Goal: Navigation & Orientation: Find specific page/section

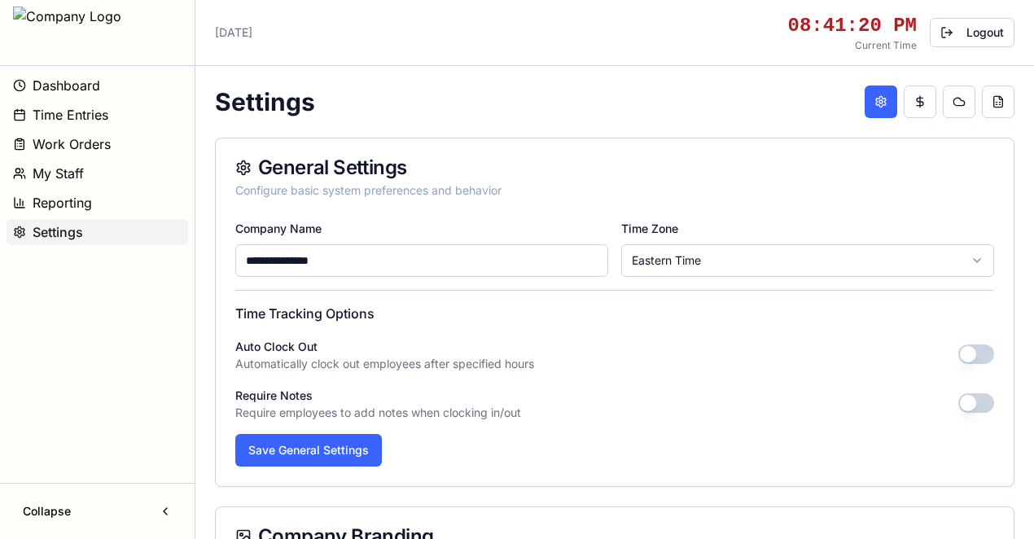
scroll to position [398, 0]
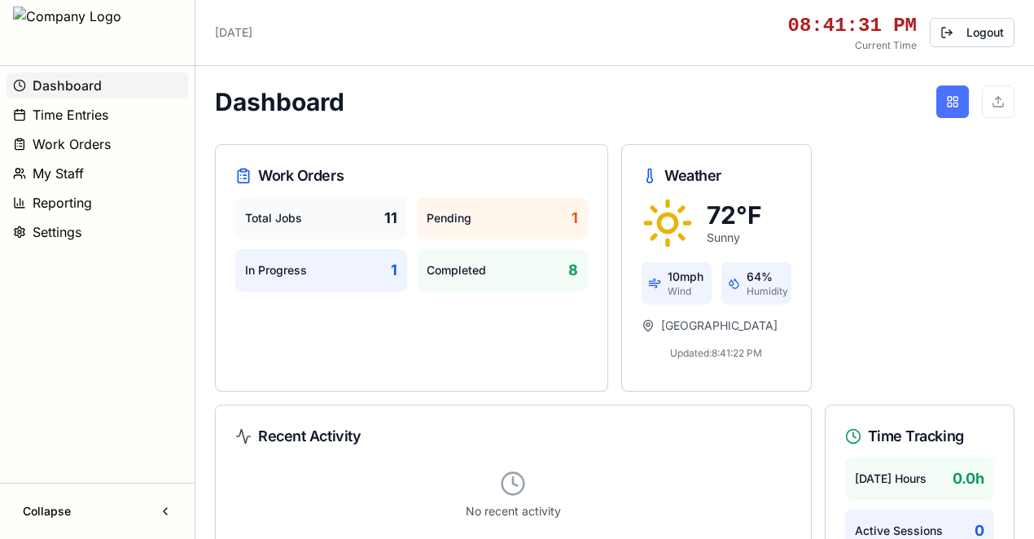
click at [951, 103] on button at bounding box center [952, 101] width 33 height 33
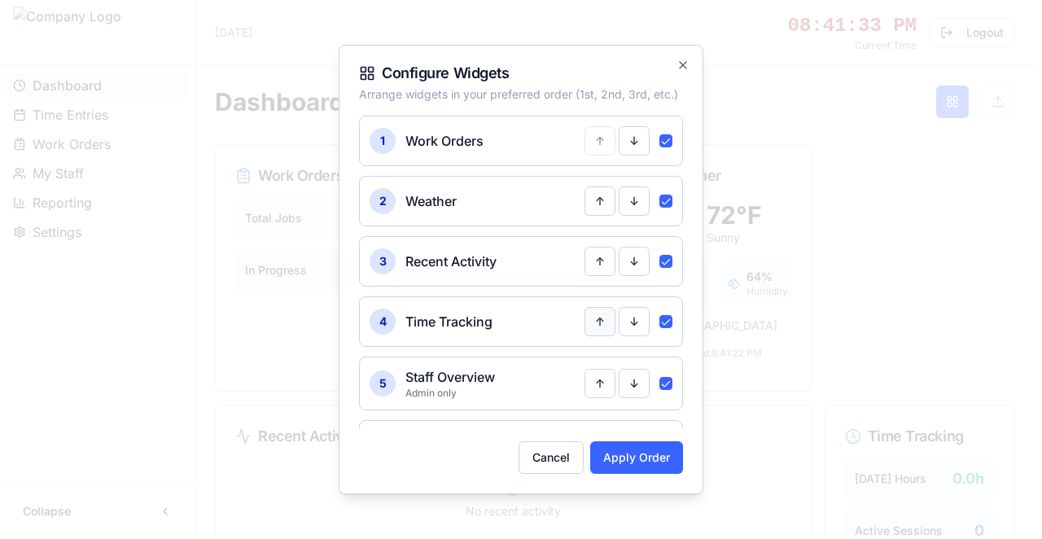
click at [594, 322] on button "↑" at bounding box center [600, 321] width 31 height 29
click at [623, 462] on button "Apply Order" at bounding box center [636, 457] width 93 height 33
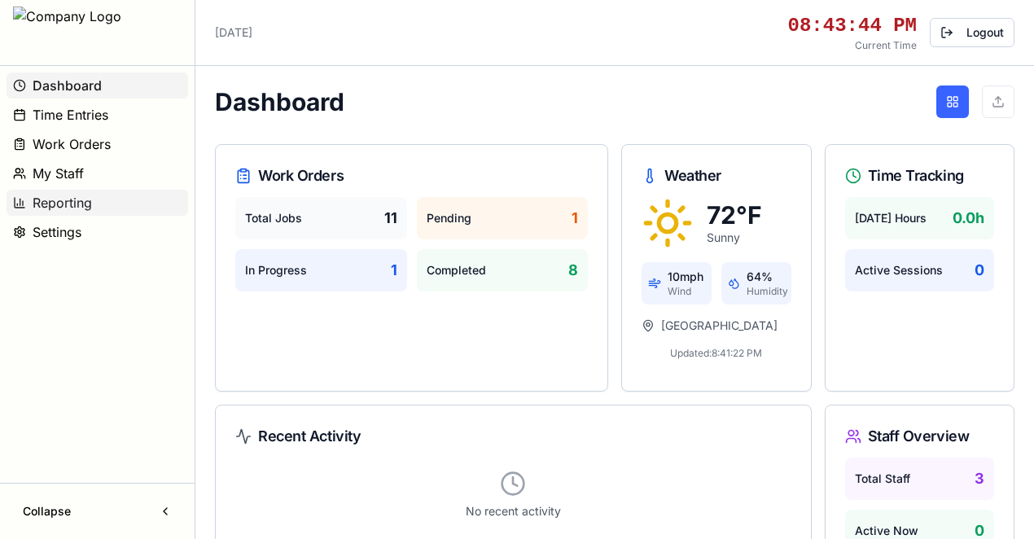
click at [77, 199] on span "Reporting" at bounding box center [62, 203] width 59 height 20
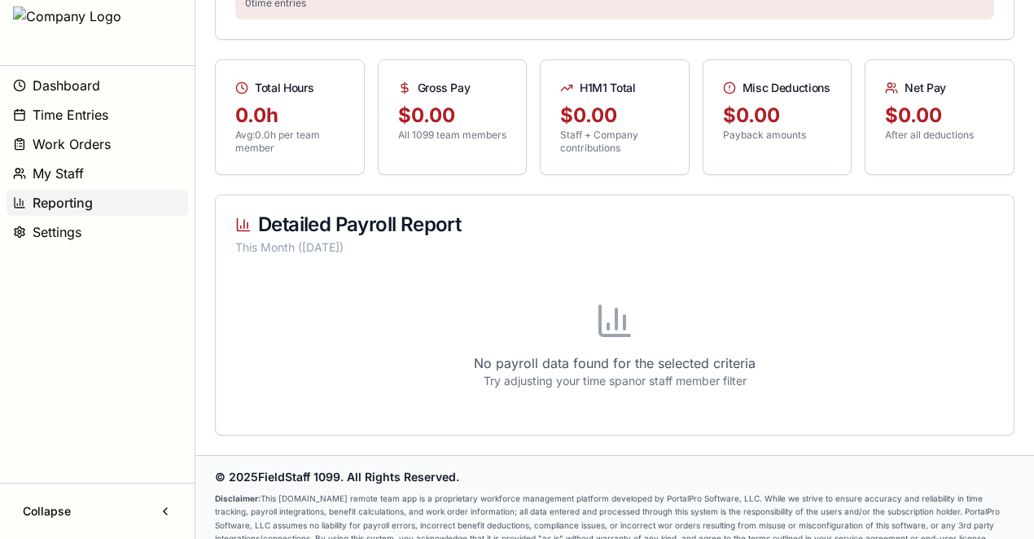
scroll to position [410, 0]
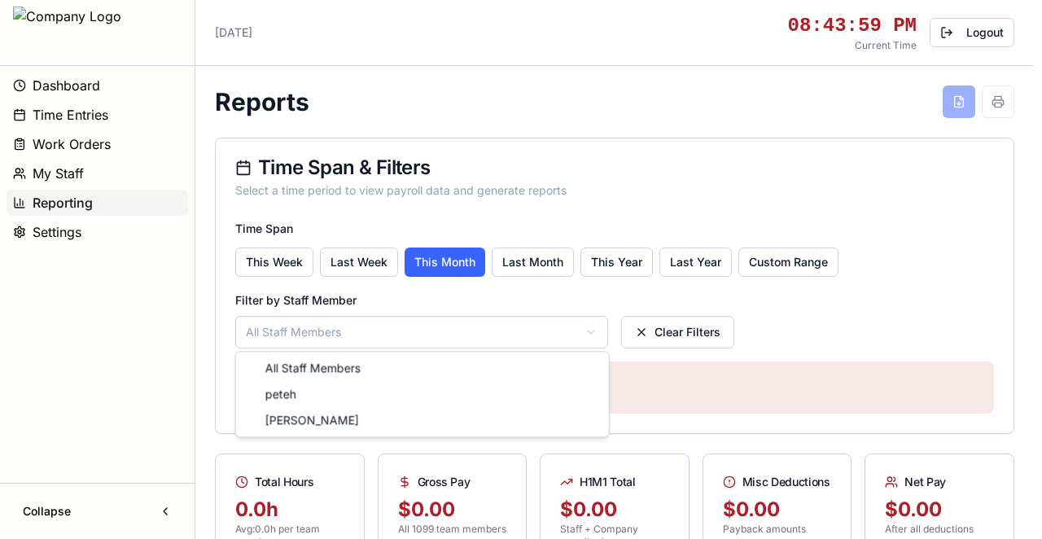
click at [423, 322] on html "Dashboard Time Entries Work Orders My Staff Reporting Settings Collapse [DATE] …" at bounding box center [521, 476] width 1042 height 952
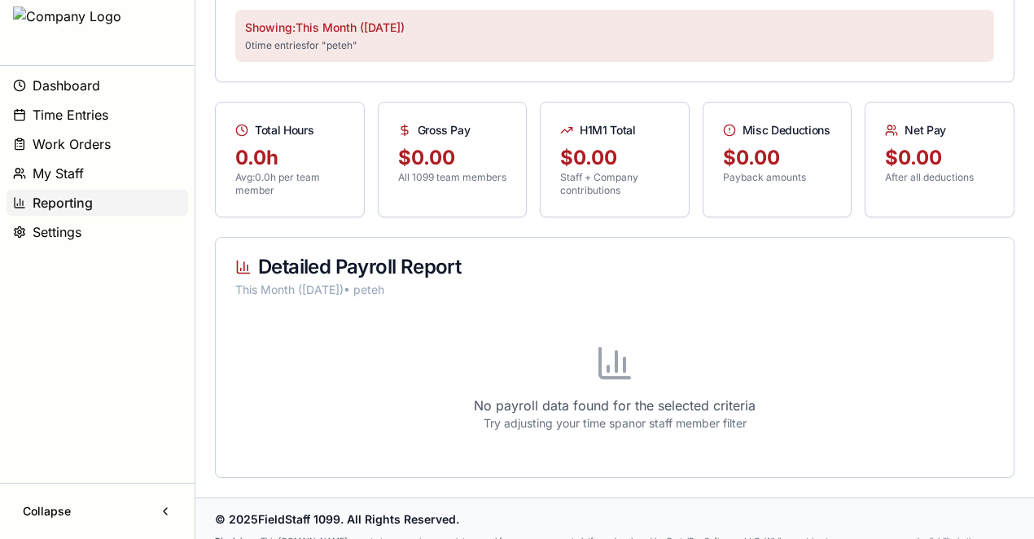
scroll to position [410, 0]
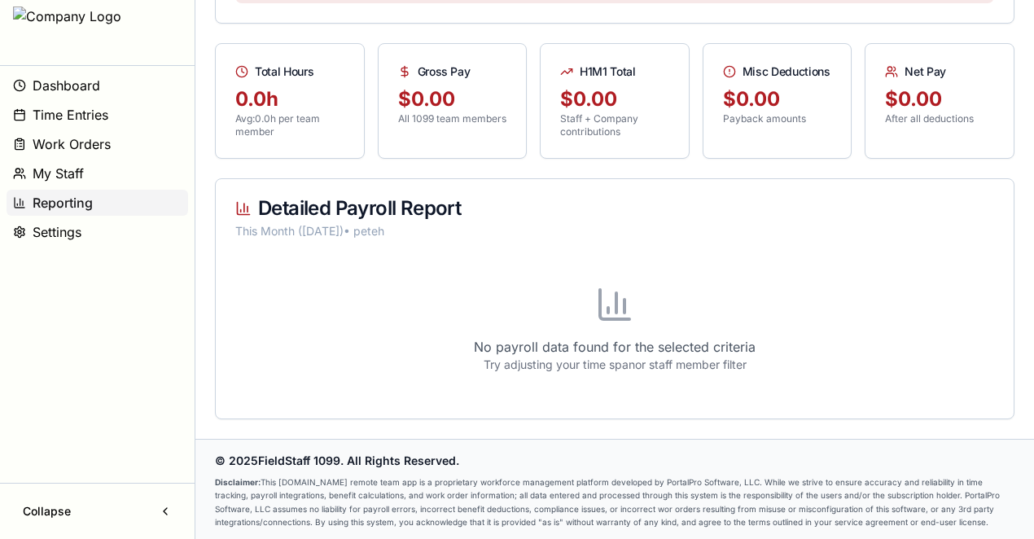
click at [216, 477] on strong "Disclaimer:" at bounding box center [238, 482] width 46 height 10
drag, startPoint x: 261, startPoint y: 456, endPoint x: 979, endPoint y: 528, distance: 721.6
click at [988, 532] on footer "© 2025 FieldStaff 1099 . All Rights Reserved. Disclaimer: This FieldStaff1099.c…" at bounding box center [614, 490] width 839 height 103
copy div "FieldStaff 1099 . All Rights Reserved. Disclaimer: This FieldStaff1099.com remo…"
click at [360, 484] on p "Disclaimer: This FieldStaff1099.com remote team app is a proprietary workforce …" at bounding box center [614, 501] width 799 height 53
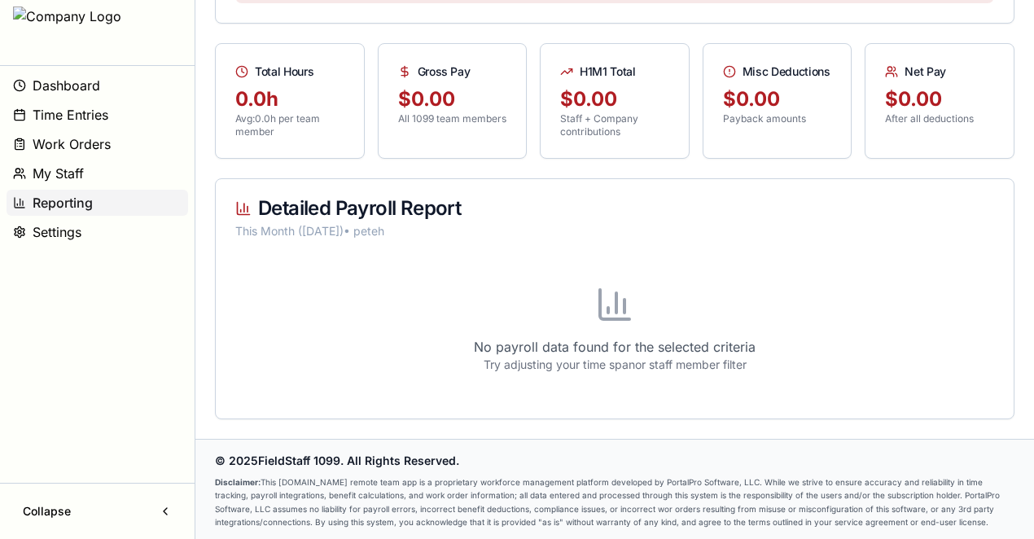
click at [359, 484] on p "Disclaimer: This FieldStaff1099.com remote team app is a proprietary workforce …" at bounding box center [614, 501] width 799 height 53
drag, startPoint x: 216, startPoint y: 453, endPoint x: 891, endPoint y: 510, distance: 678.1
click at [1021, 532] on footer "© 2025 FieldStaff 1099 . All Rights Reserved. Disclaimer: This FieldStaff1099.c…" at bounding box center [614, 490] width 839 height 103
copy div "© 2025 FieldStaff 1099 . All Rights Reserved. Disclaimer: This FieldStaff1099.c…"
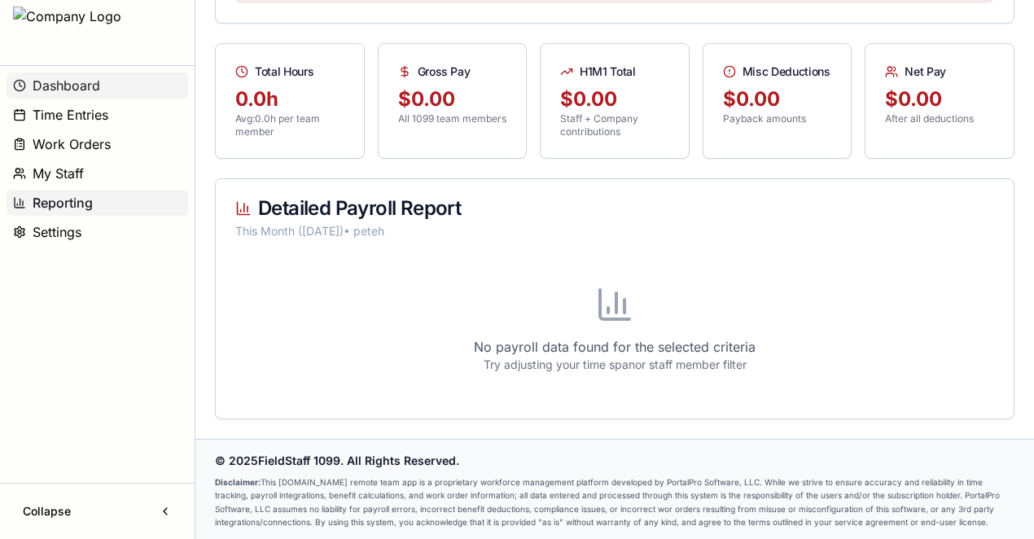
click at [99, 87] on button "Dashboard" at bounding box center [98, 85] width 182 height 26
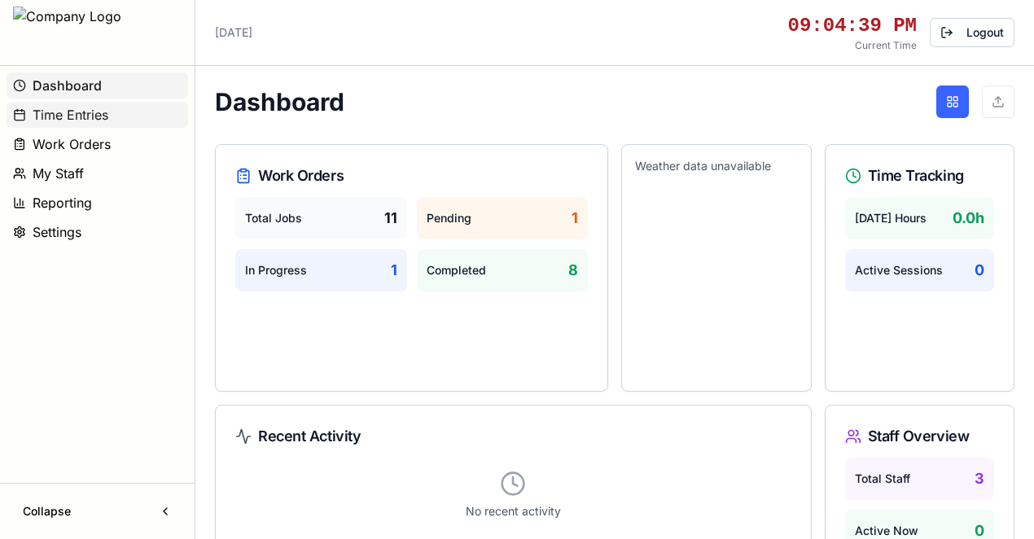
click at [77, 117] on span "Time Entries" at bounding box center [71, 115] width 76 height 20
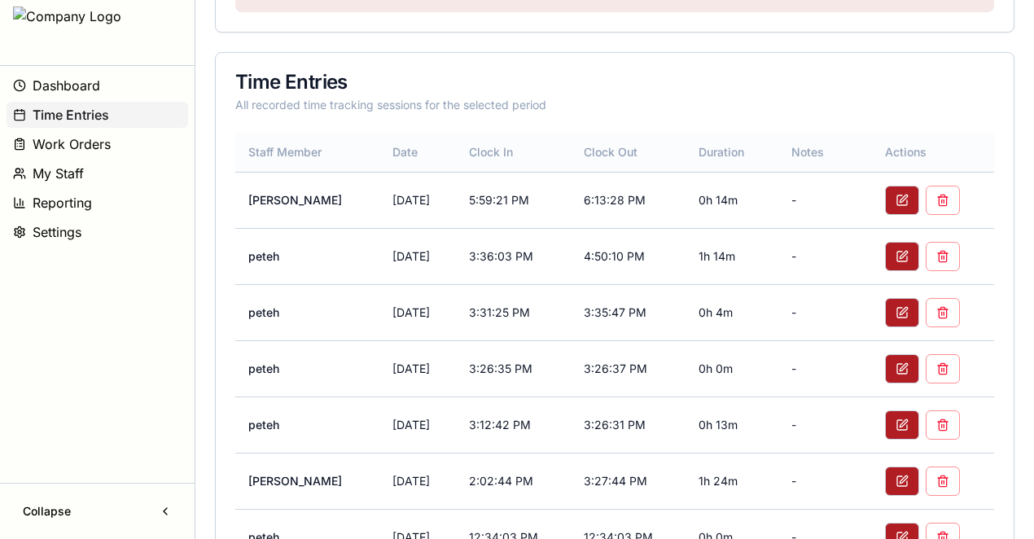
scroll to position [542, 0]
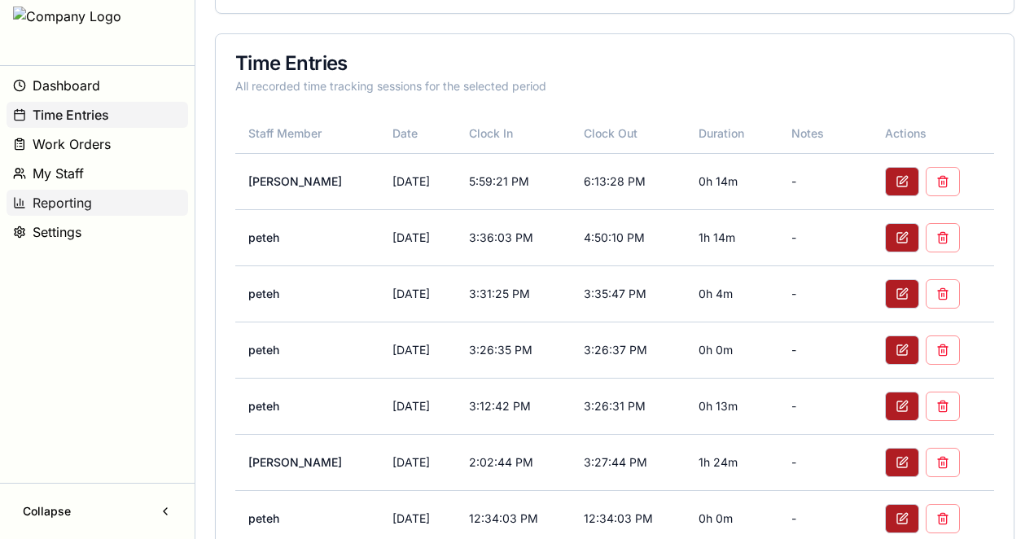
click at [90, 200] on span "Reporting" at bounding box center [62, 203] width 59 height 20
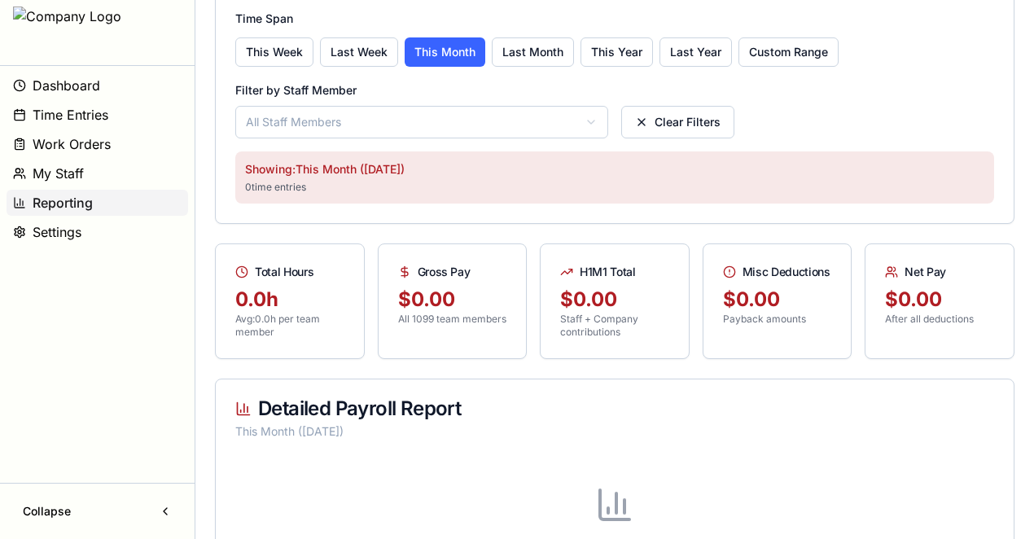
scroll to position [31, 0]
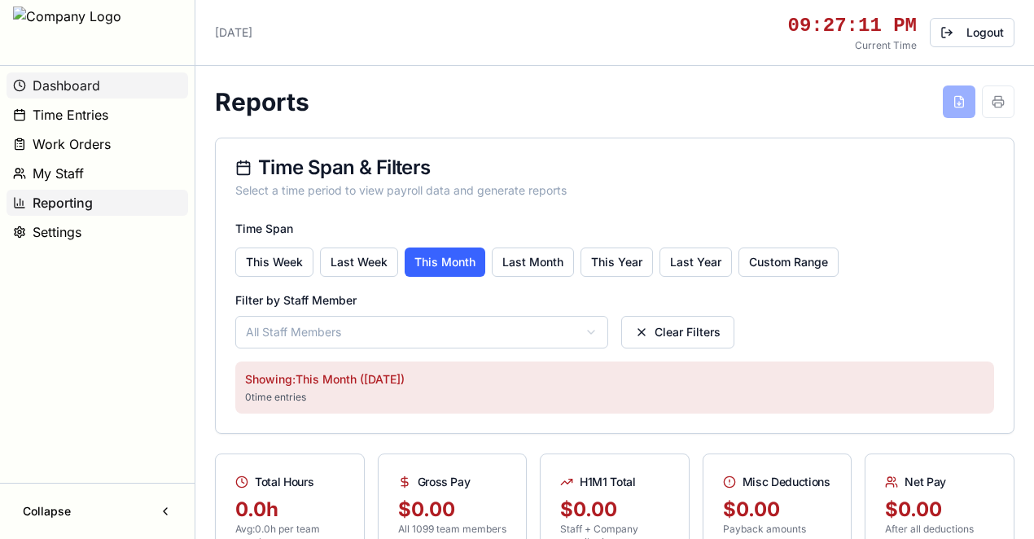
drag, startPoint x: 78, startPoint y: 98, endPoint x: 85, endPoint y: 90, distance: 10.4
click at [85, 90] on span "Dashboard" at bounding box center [67, 86] width 68 height 20
